Goal: Information Seeking & Learning: Stay updated

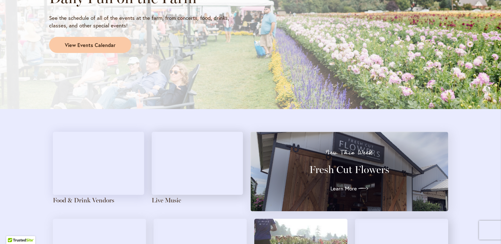
scroll to position [598, 0]
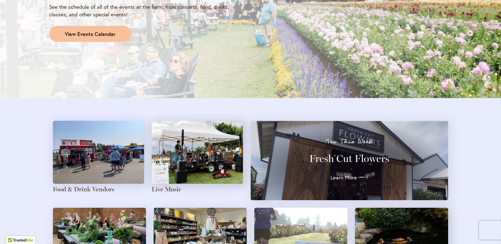
click at [99, 40] on link "View Events Calendar" at bounding box center [90, 34] width 82 height 16
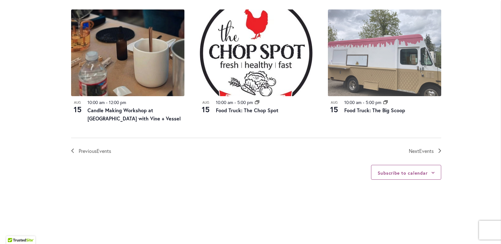
scroll to position [724, 0]
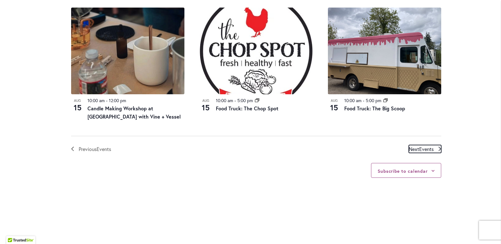
click at [410, 150] on span "Next Events" at bounding box center [421, 149] width 25 height 8
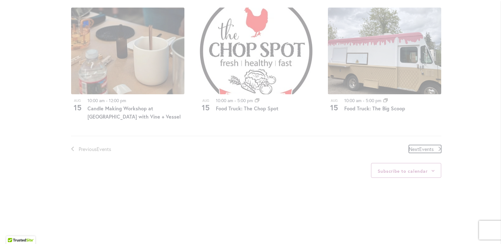
scroll to position [310, 0]
